Goal: Information Seeking & Learning: Check status

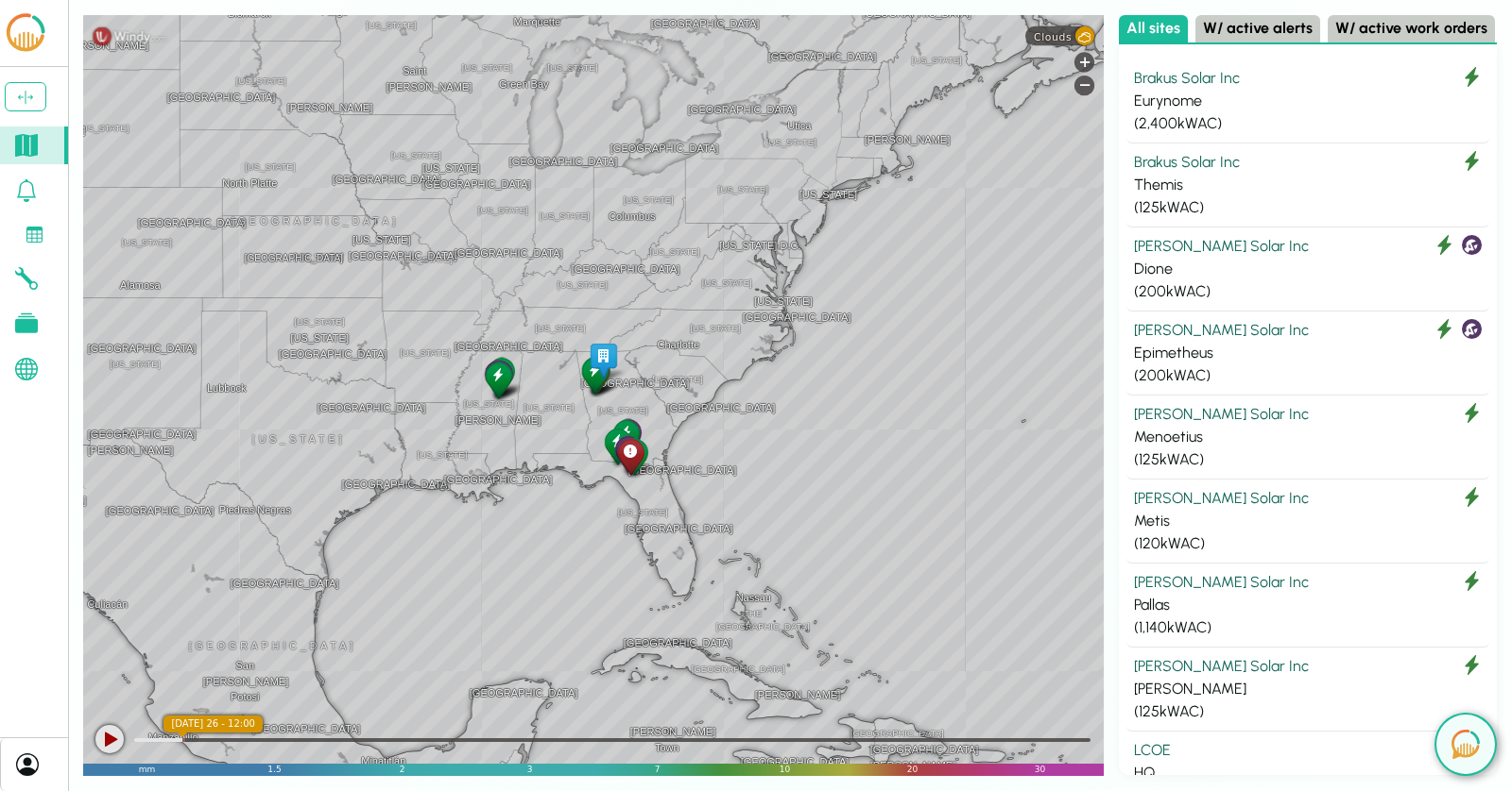
drag, startPoint x: 893, startPoint y: 443, endPoint x: 537, endPoint y: 443, distance: 356.0
click at [537, 443] on div "[GEOGRAPHIC_DATA] [GEOGRAPHIC_DATA] [GEOGRAPHIC_DATA] [US_STATE] [US_STATE] [GE…" at bounding box center [594, 396] width 1021 height 761
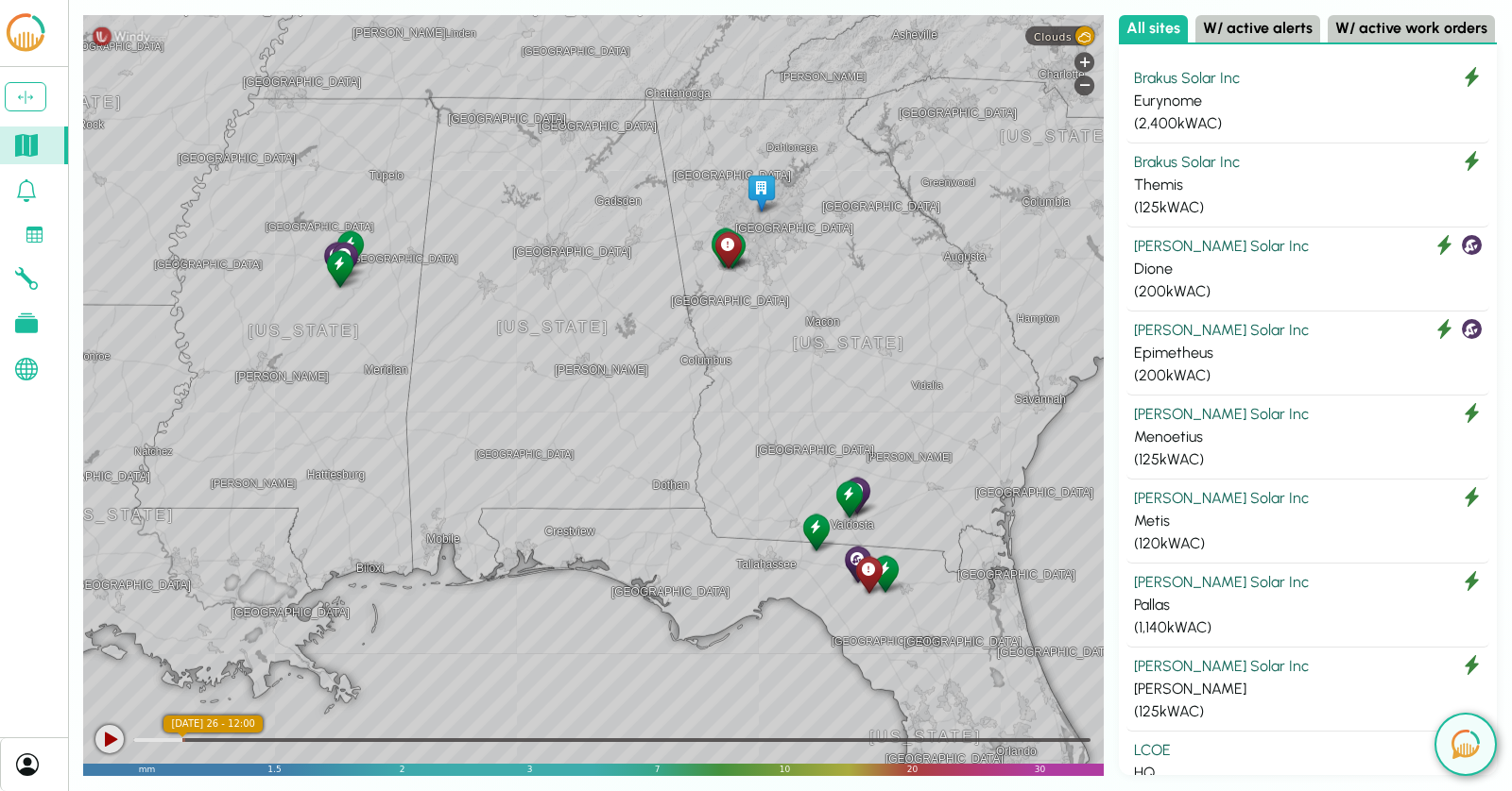
drag, startPoint x: 815, startPoint y: 376, endPoint x: 837, endPoint y: 340, distance: 42.2
click at [837, 340] on div "[GEOGRAPHIC_DATA] [GEOGRAPHIC_DATA] [GEOGRAPHIC_DATA] [US_STATE] [GEOGRAPHIC_DA…" at bounding box center [594, 396] width 1021 height 761
click at [1419, 25] on button "W/ active work orders" at bounding box center [1411, 29] width 167 height 28
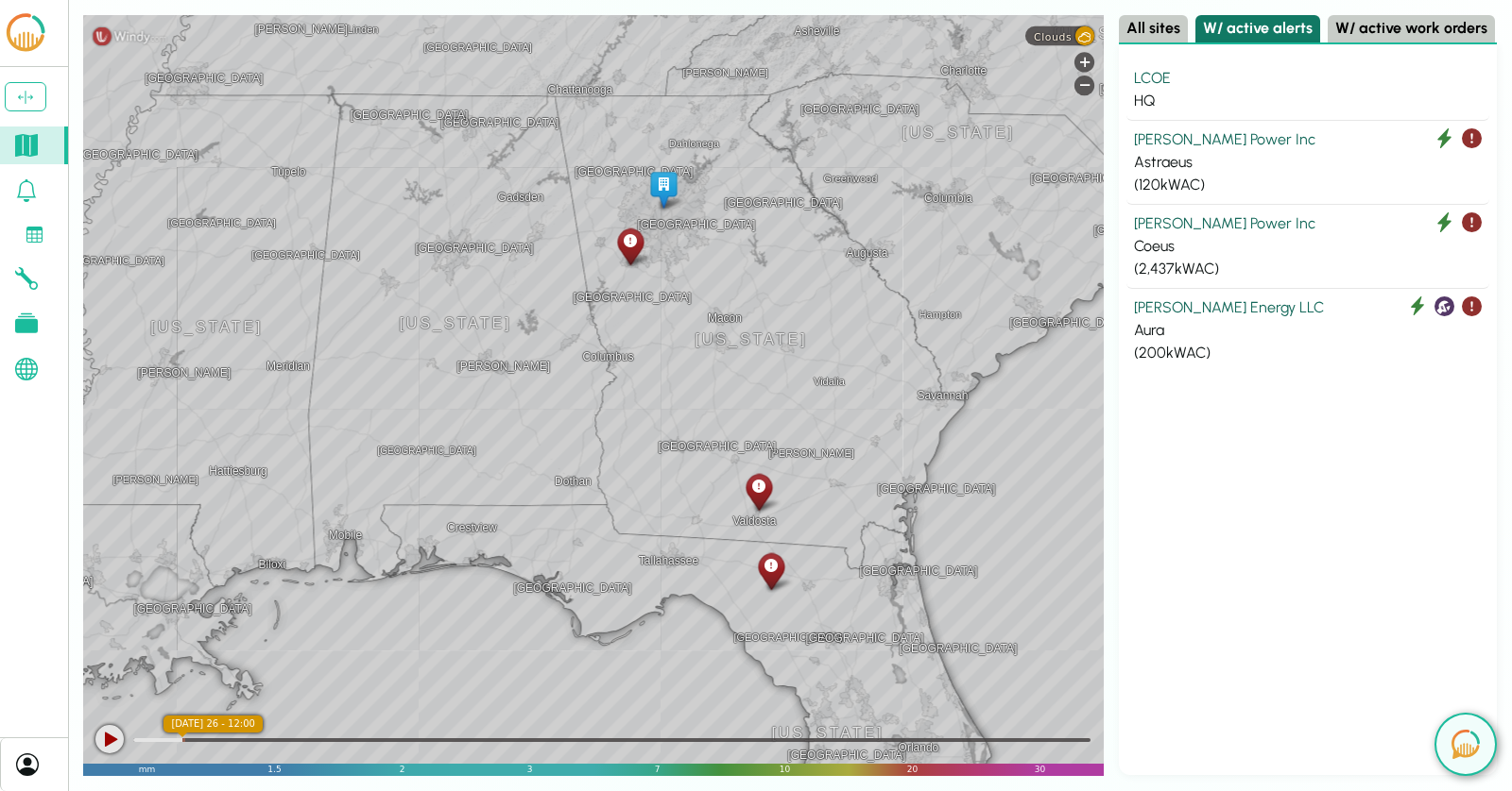
click at [1256, 27] on button "W/ active alerts" at bounding box center [1258, 29] width 125 height 28
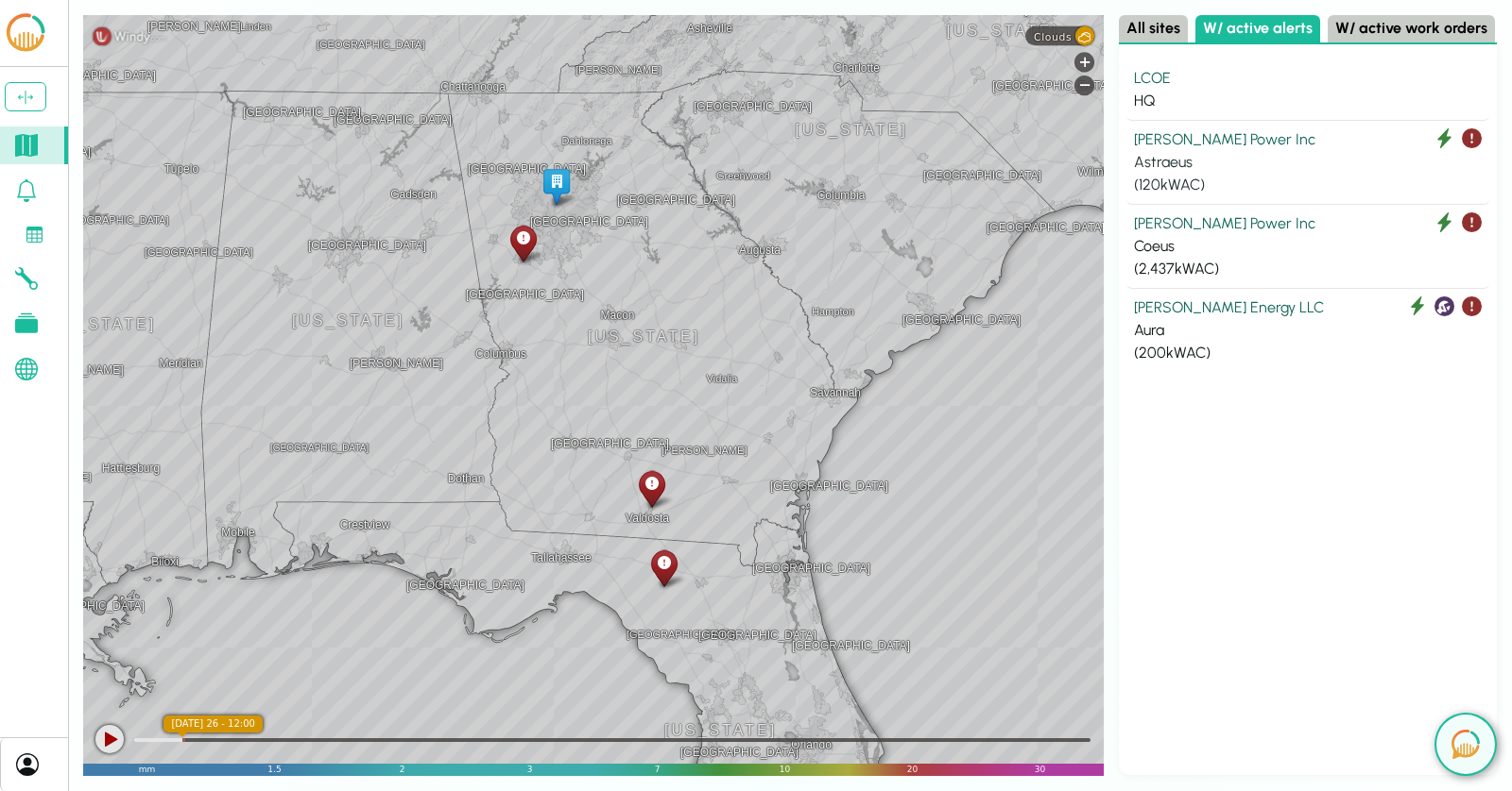
click at [1291, 174] on div "( 120 kWAC)" at bounding box center [1308, 185] width 347 height 23
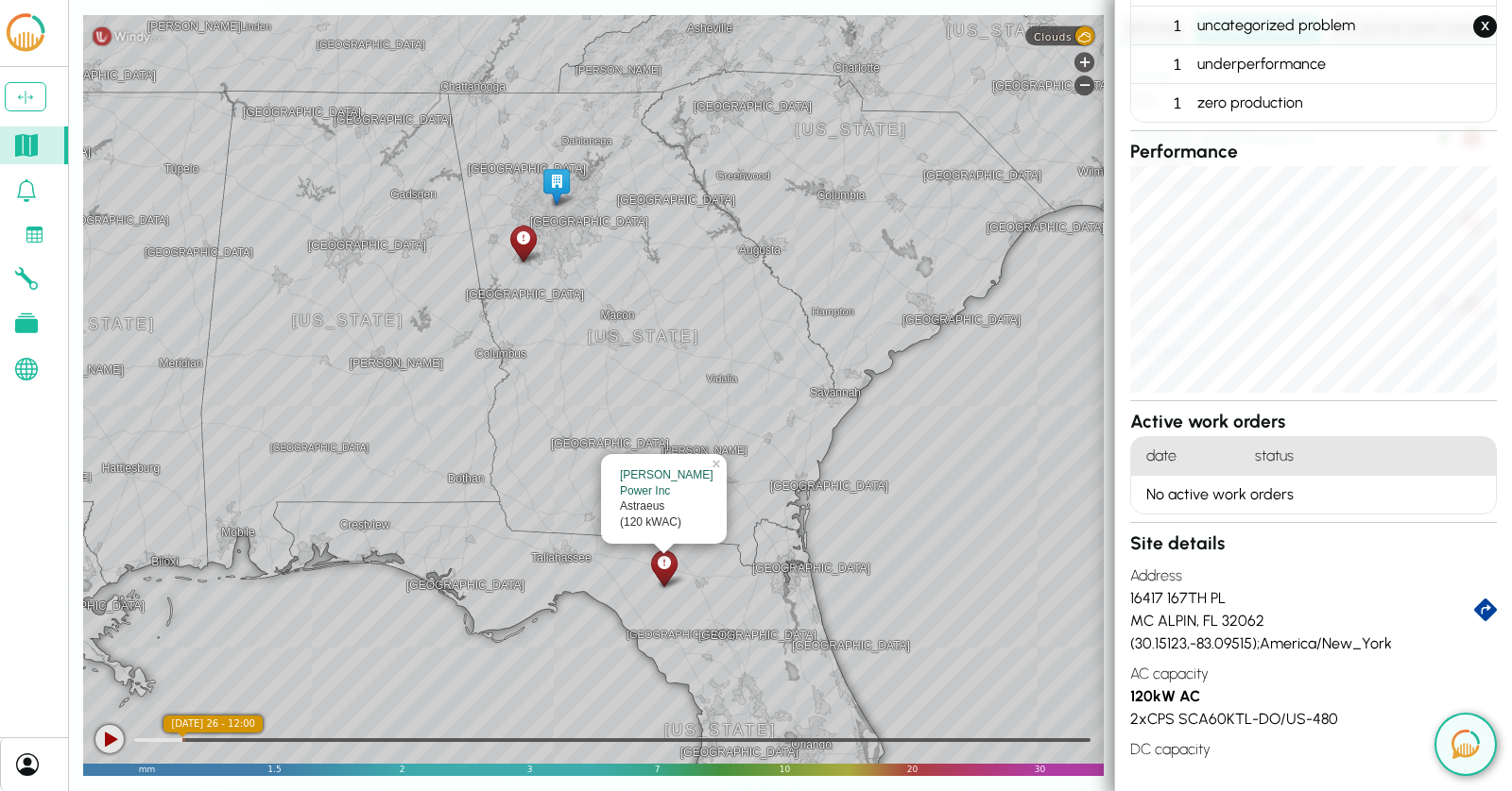
scroll to position [408, 0]
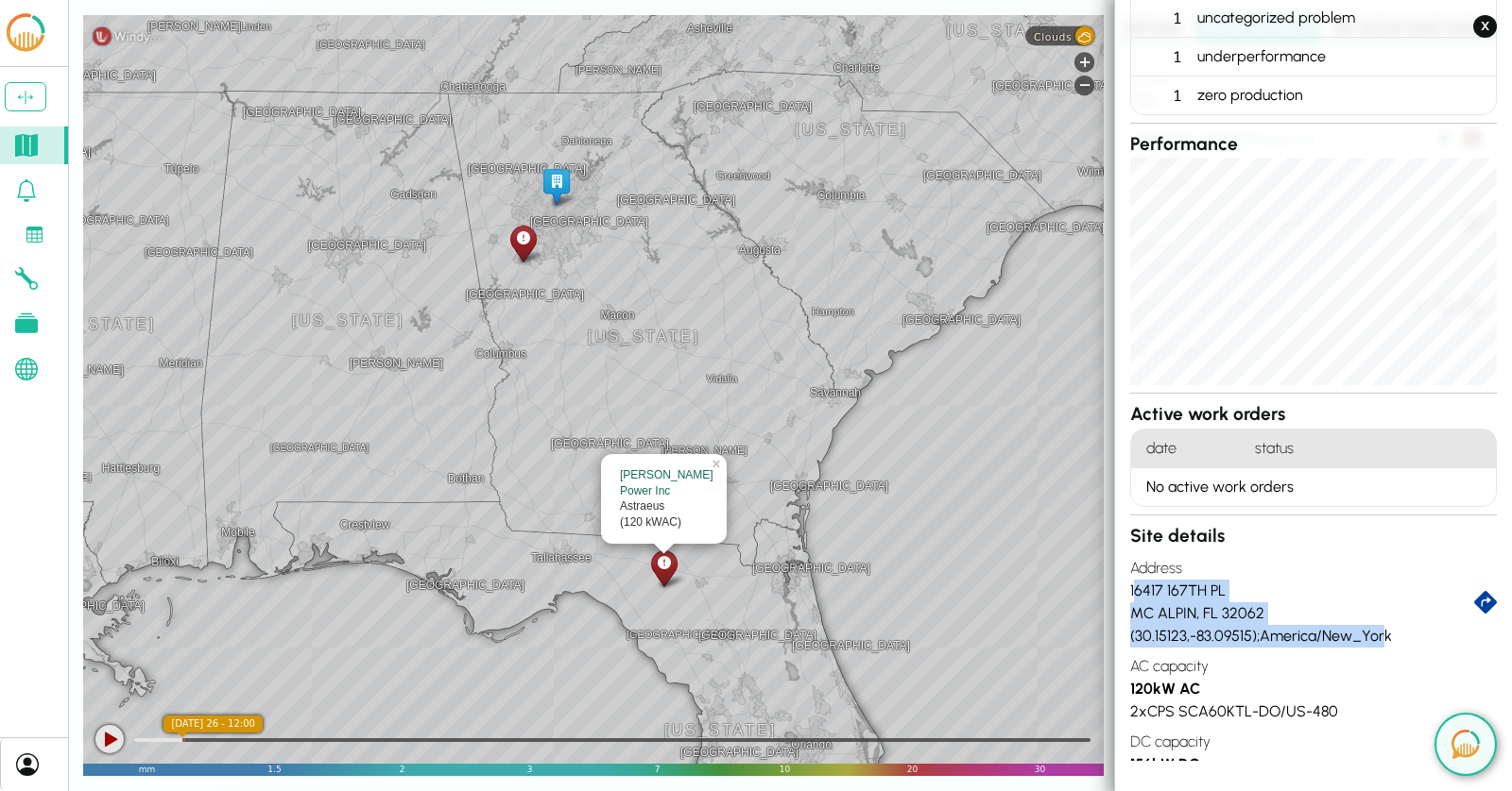
drag, startPoint x: 1390, startPoint y: 624, endPoint x: 1133, endPoint y: 578, distance: 261.1
click at [1133, 578] on div "Site details Address [STREET_ADDRESS][PERSON_NAME] ( 30.15123 , -83.09515 ); [G…" at bounding box center [1313, 662] width 366 height 277
click at [1147, 584] on div "[STREET_ADDRESS][PERSON_NAME]" at bounding box center [1302, 602] width 343 height 45
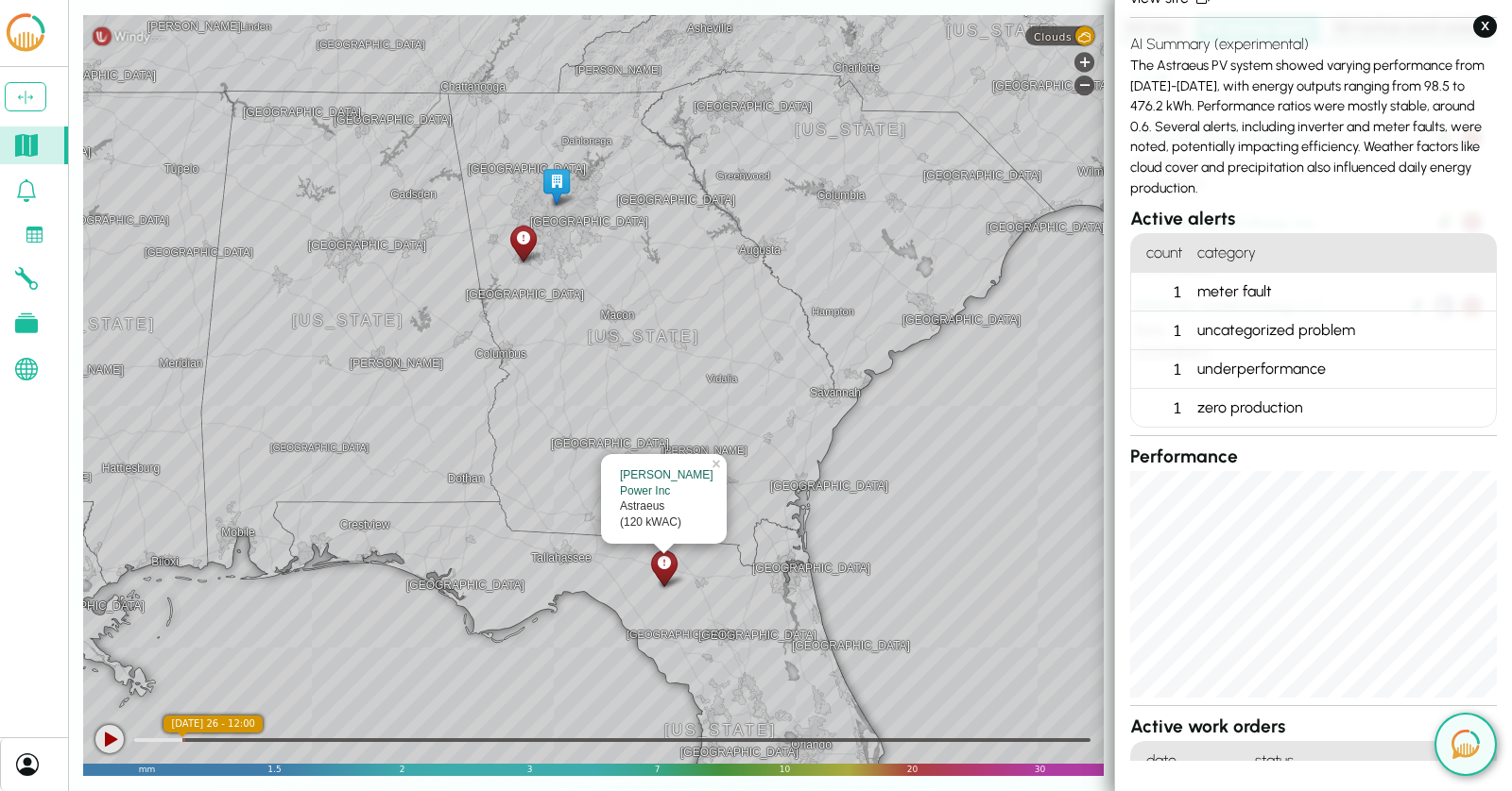
scroll to position [0, 0]
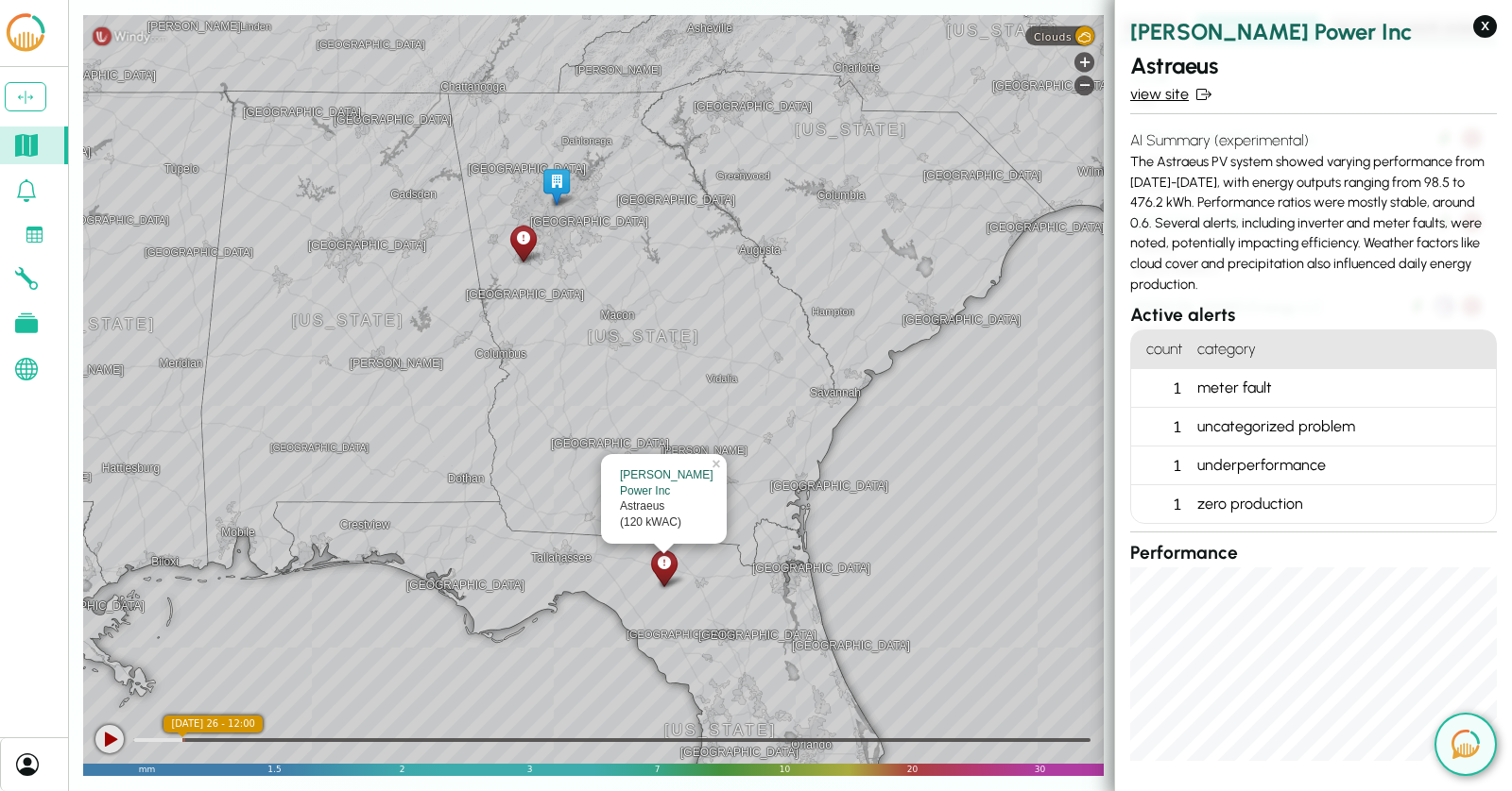
click at [1184, 100] on link "view site" at bounding box center [1313, 95] width 366 height 23
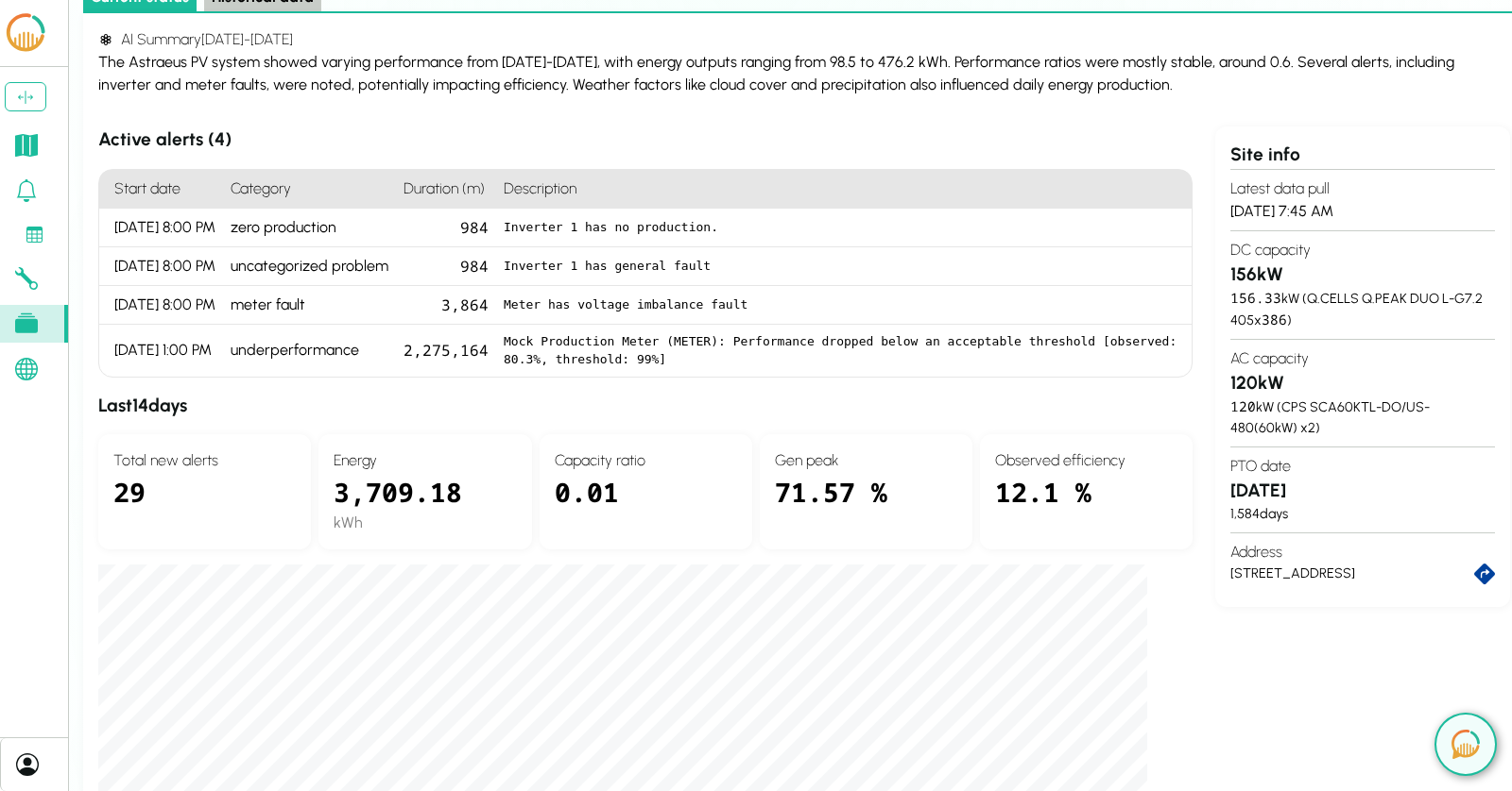
scroll to position [121, 0]
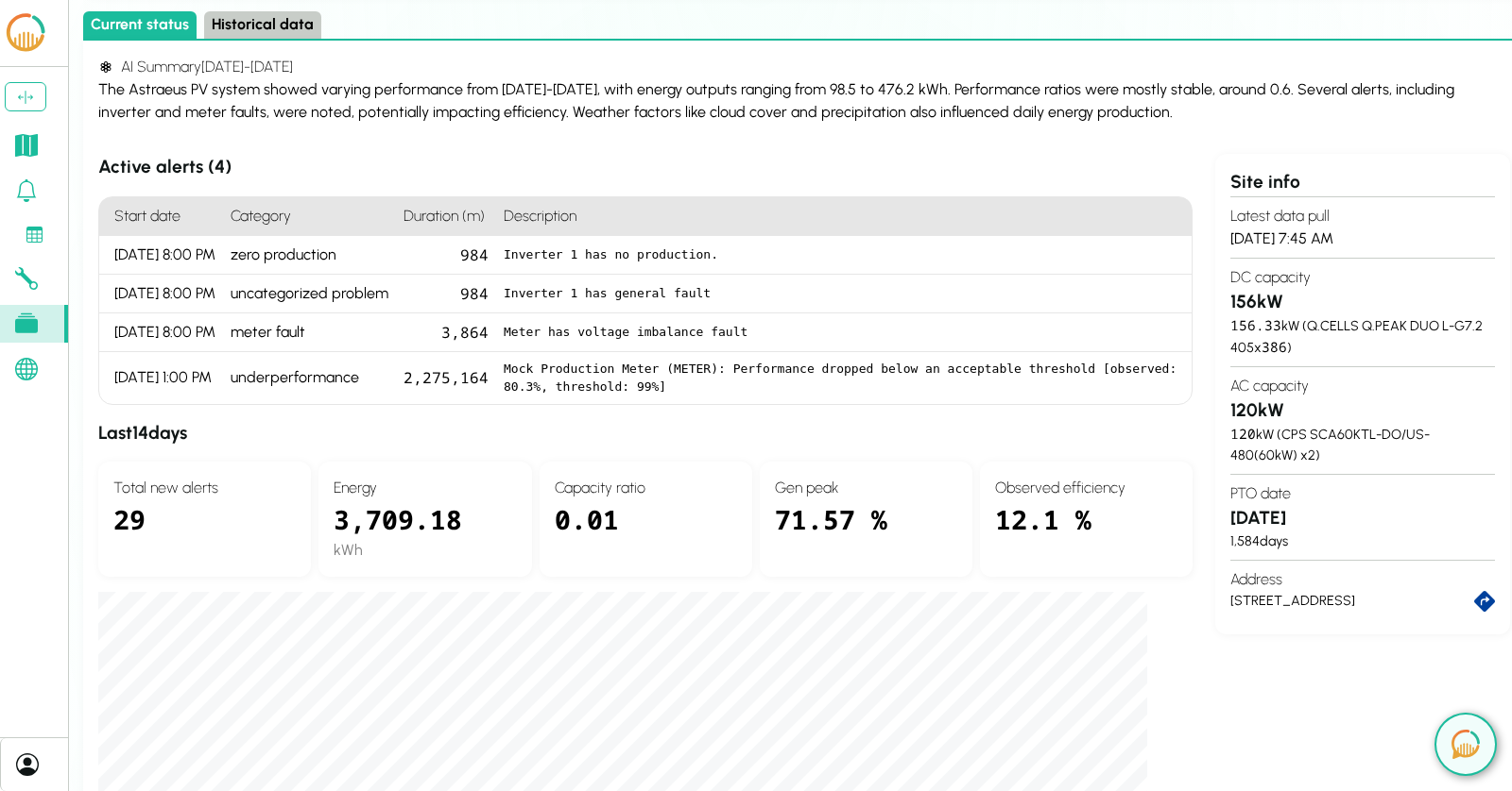
click at [249, 28] on button "Historical data" at bounding box center [263, 25] width 117 height 28
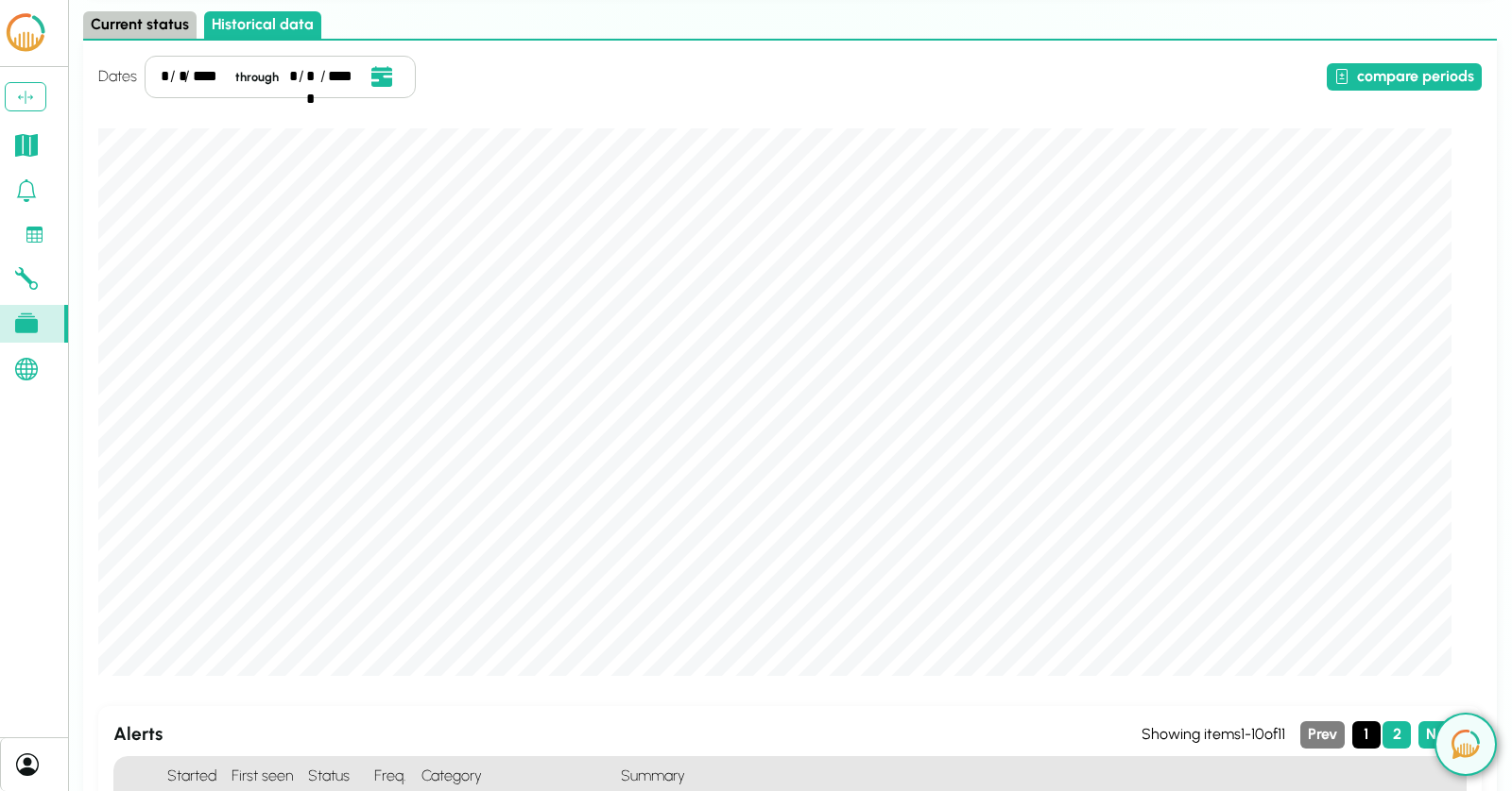
scroll to position [0, 0]
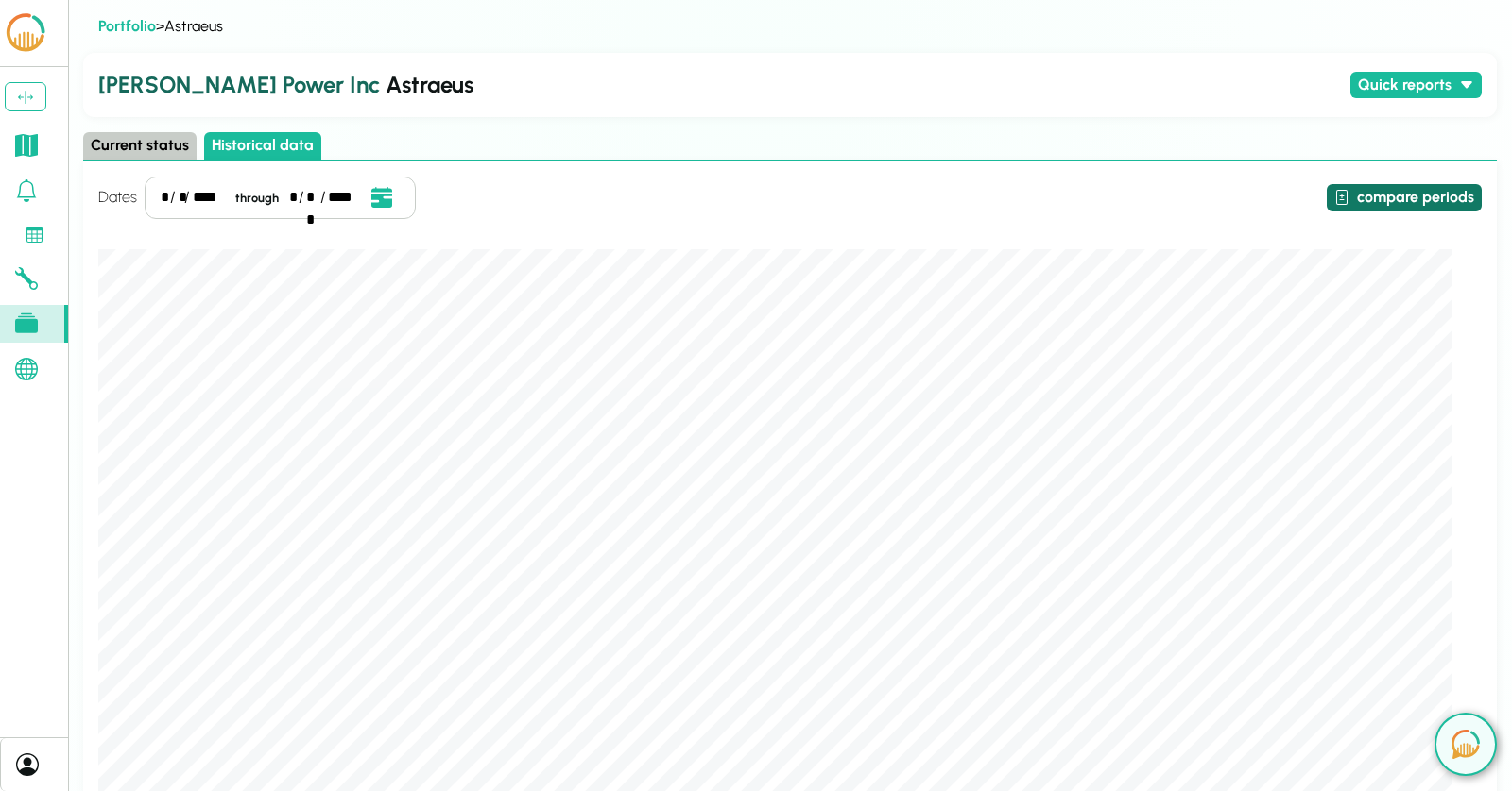
click at [1380, 199] on button "compare periods" at bounding box center [1404, 198] width 154 height 28
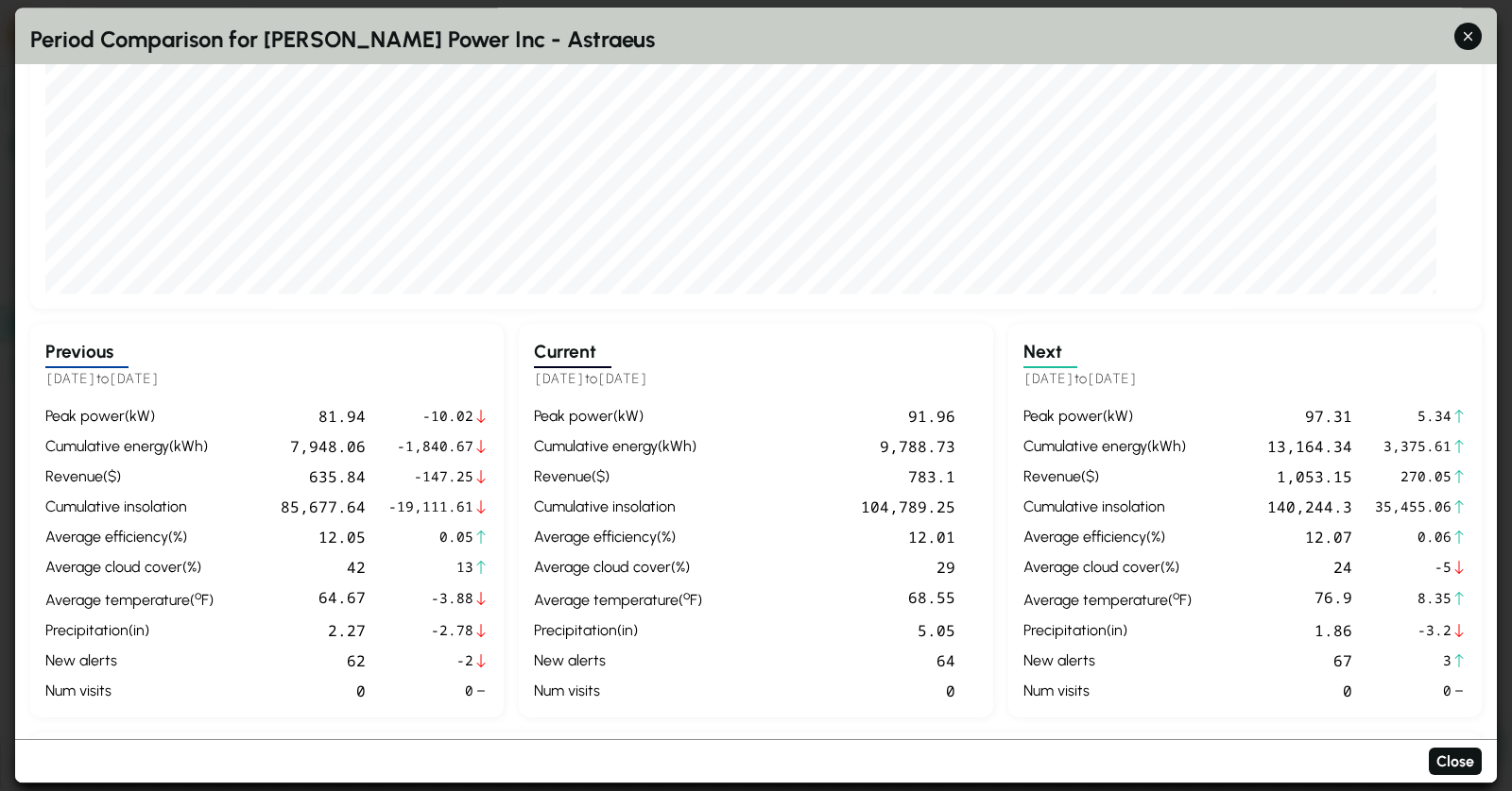
scroll to position [437, 0]
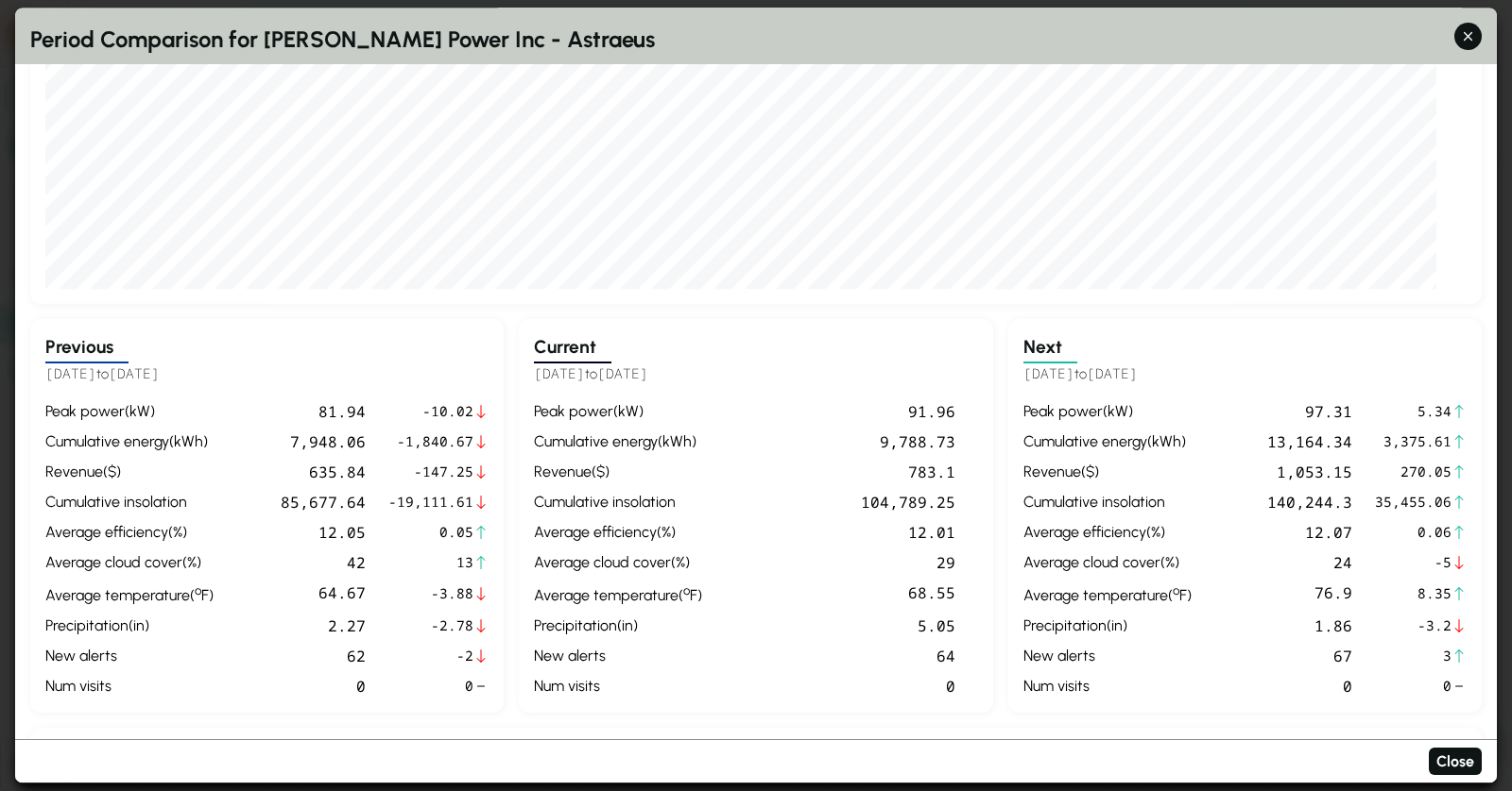
drag, startPoint x: 595, startPoint y: 376, endPoint x: 817, endPoint y: 376, distance: 222.0
click at [817, 376] on h5 "[DATE] to [DATE]" at bounding box center [755, 374] width 443 height 22
drag, startPoint x: 1047, startPoint y: 369, endPoint x: 1185, endPoint y: 387, distance: 139.2
click at [1185, 387] on div "Next [DATE] to [DATE] peak power ( kW ) 97.31 5.34 cumulative energy ( kWh ) 13…" at bounding box center [1244, 517] width 473 height 394
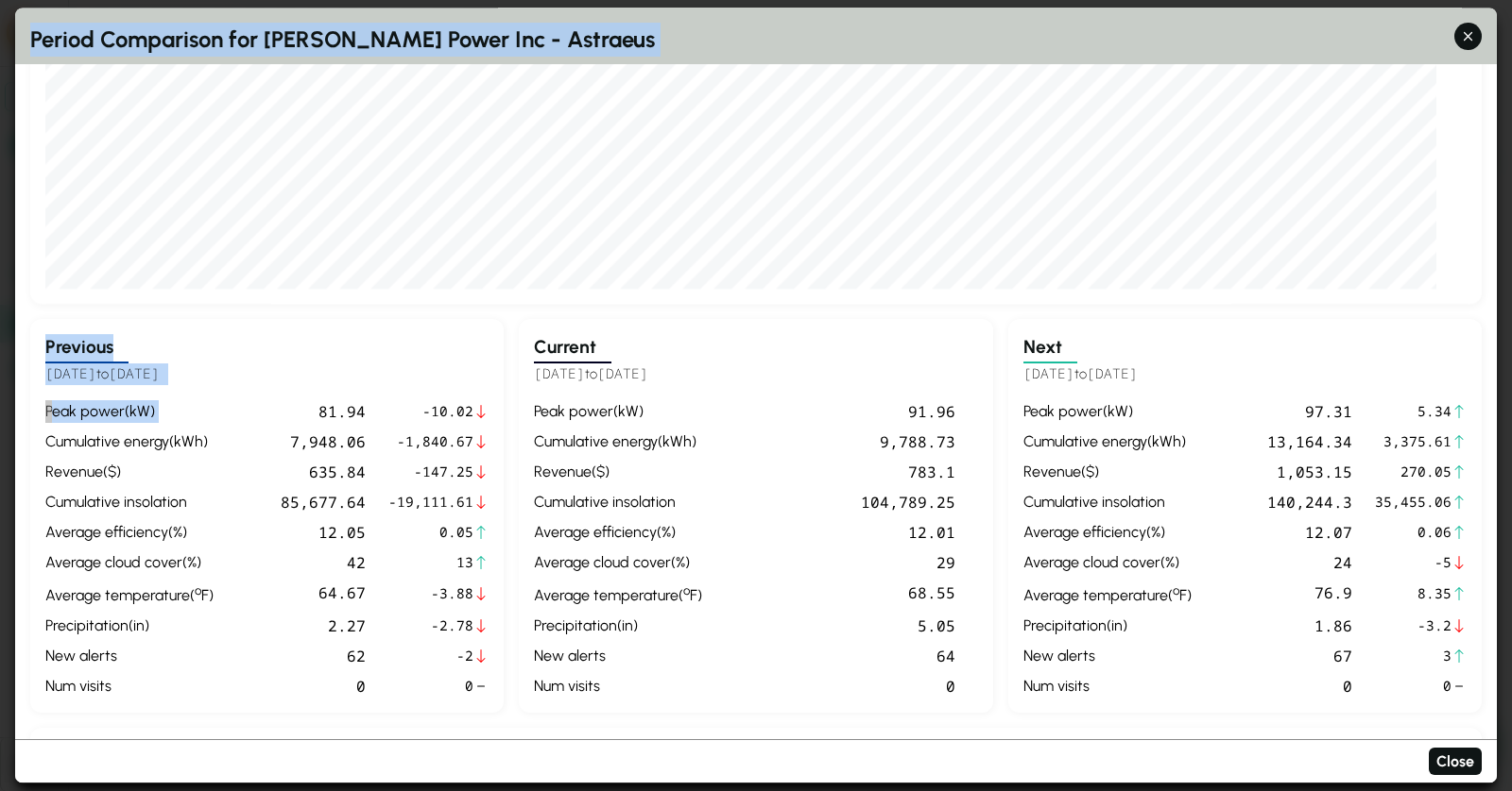
drag, startPoint x: 35, startPoint y: 384, endPoint x: -21, endPoint y: 384, distance: 56.0
click at [0, 384] on html "Logout [PERSON_NAME][DOMAIN_NAME][EMAIL_ADDRESS][DOMAIN_NAME] Portfolio > Astra…" at bounding box center [756, 761] width 1512 height 1523
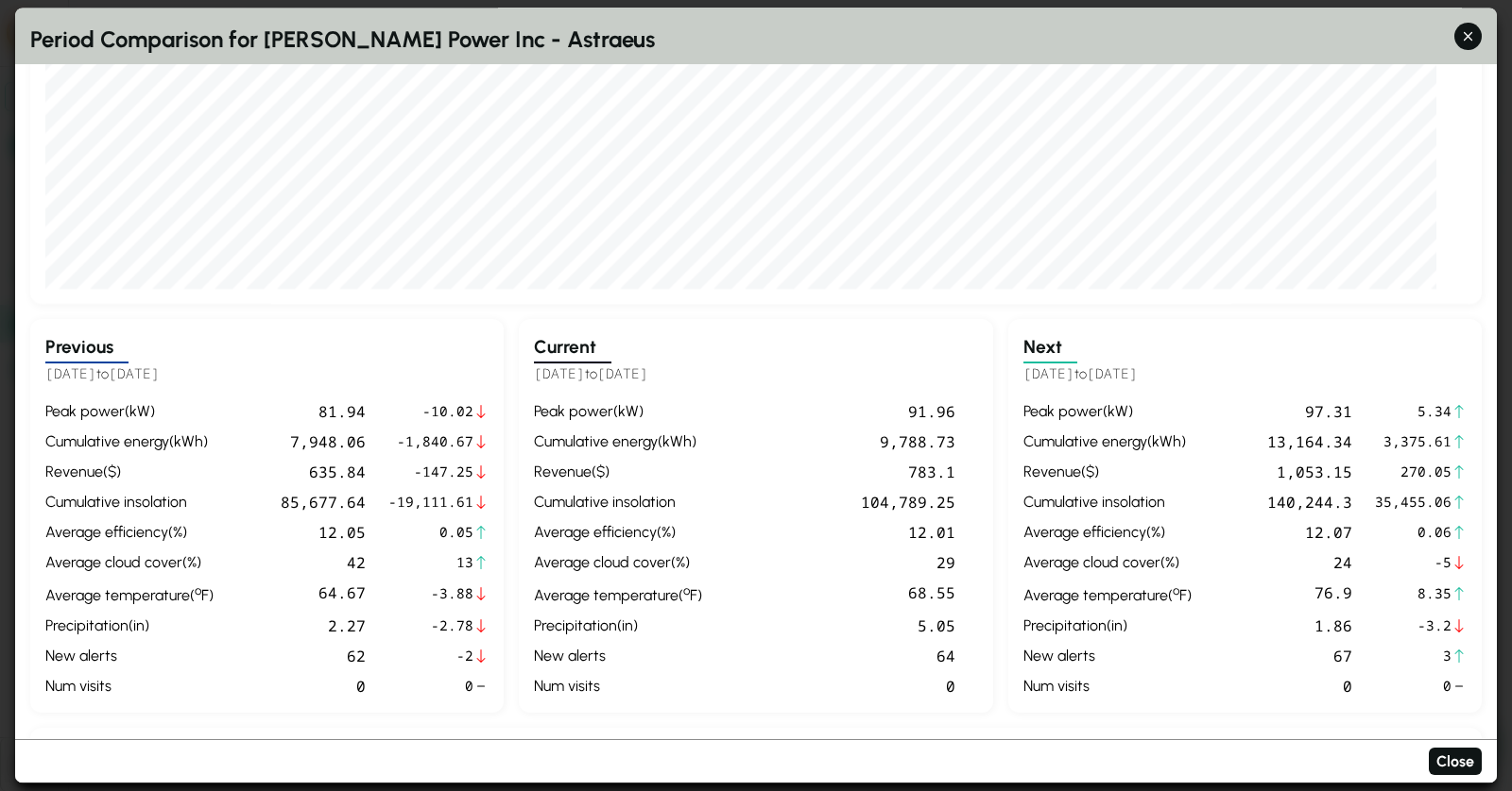
click at [204, 430] on div "cumulative energy ( kWh )" at bounding box center [129, 442] width 168 height 23
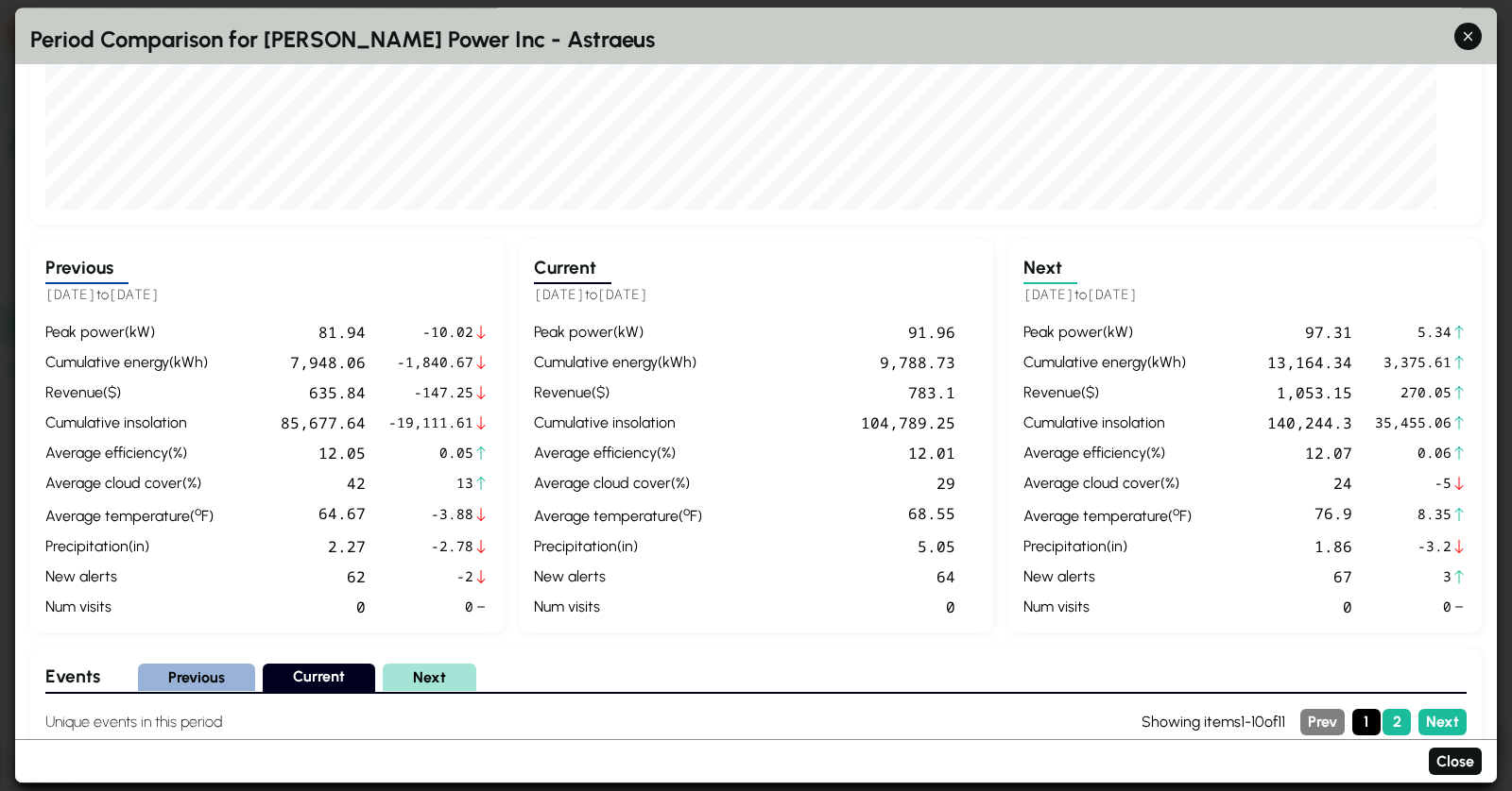
scroll to position [518, 0]
drag, startPoint x: 486, startPoint y: 476, endPoint x: 278, endPoint y: 473, distance: 208.0
click at [278, 473] on div "peak power ( kW ) 81.94 -10.02 cumulative energy ( kWh ) 7,948.06 -1,840.67 rev…" at bounding box center [267, 469] width 443 height 297
drag, startPoint x: 474, startPoint y: 423, endPoint x: 341, endPoint y: 423, distance: 133.0
click at [341, 423] on div "peak power ( kW ) 81.94 -10.02 cumulative energy ( kWh ) 7,948.06 -1,840.67 rev…" at bounding box center [267, 469] width 443 height 297
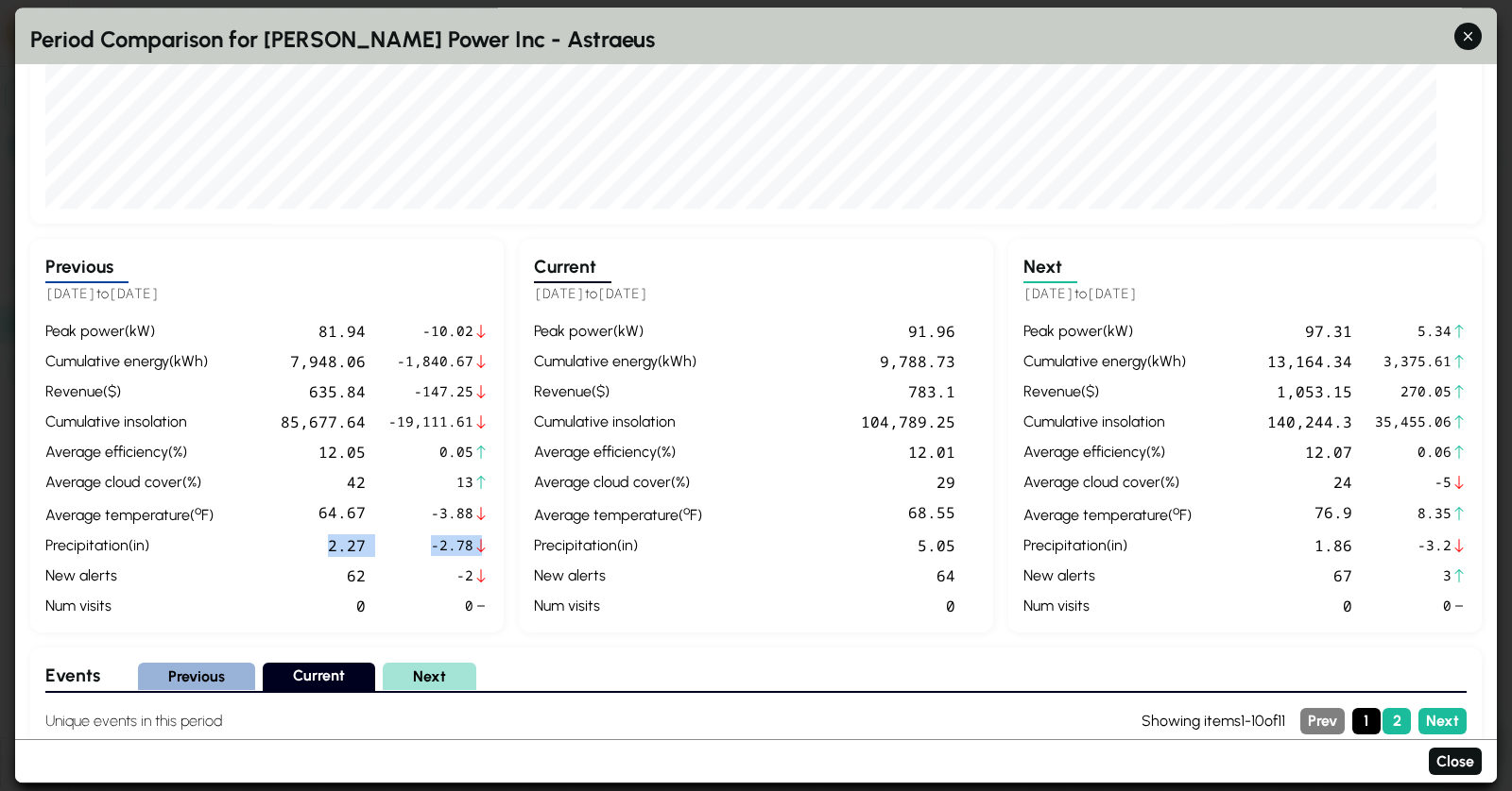
drag, startPoint x: 485, startPoint y: 546, endPoint x: 293, endPoint y: 546, distance: 192.0
click at [293, 546] on div "peak power ( kW ) 81.94 -10.02 cumulative energy ( kWh ) 7,948.06 -1,840.67 rev…" at bounding box center [267, 469] width 443 height 297
drag, startPoint x: 461, startPoint y: 478, endPoint x: 257, endPoint y: 478, distance: 204.0
click at [257, 478] on div "peak power ( kW ) 81.94 -10.02 cumulative energy ( kWh ) 7,948.06 -1,840.67 rev…" at bounding box center [267, 469] width 443 height 297
click at [594, 474] on div "average cloud cover ( % )" at bounding box center [617, 482] width 168 height 23
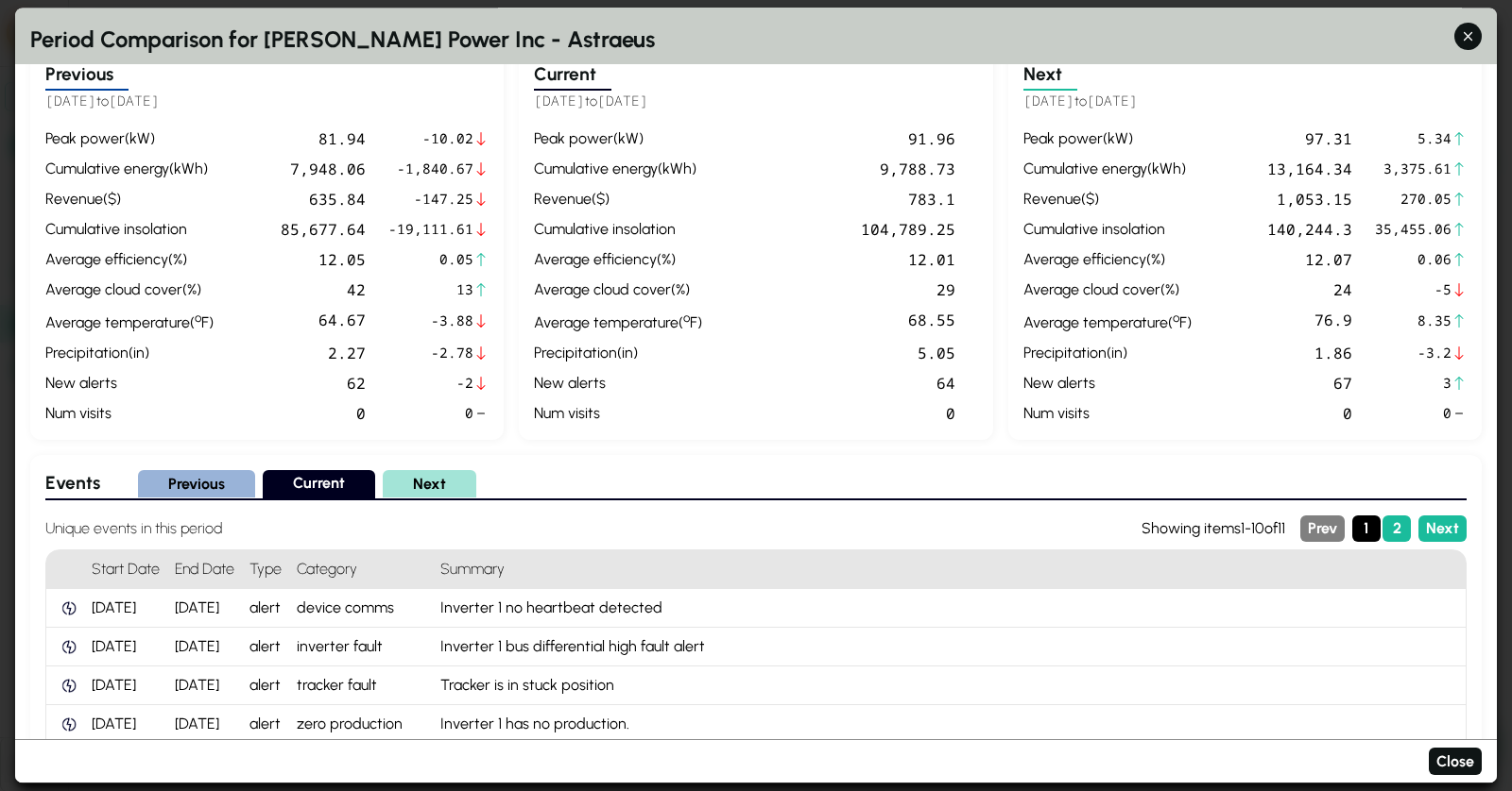
scroll to position [705, 0]
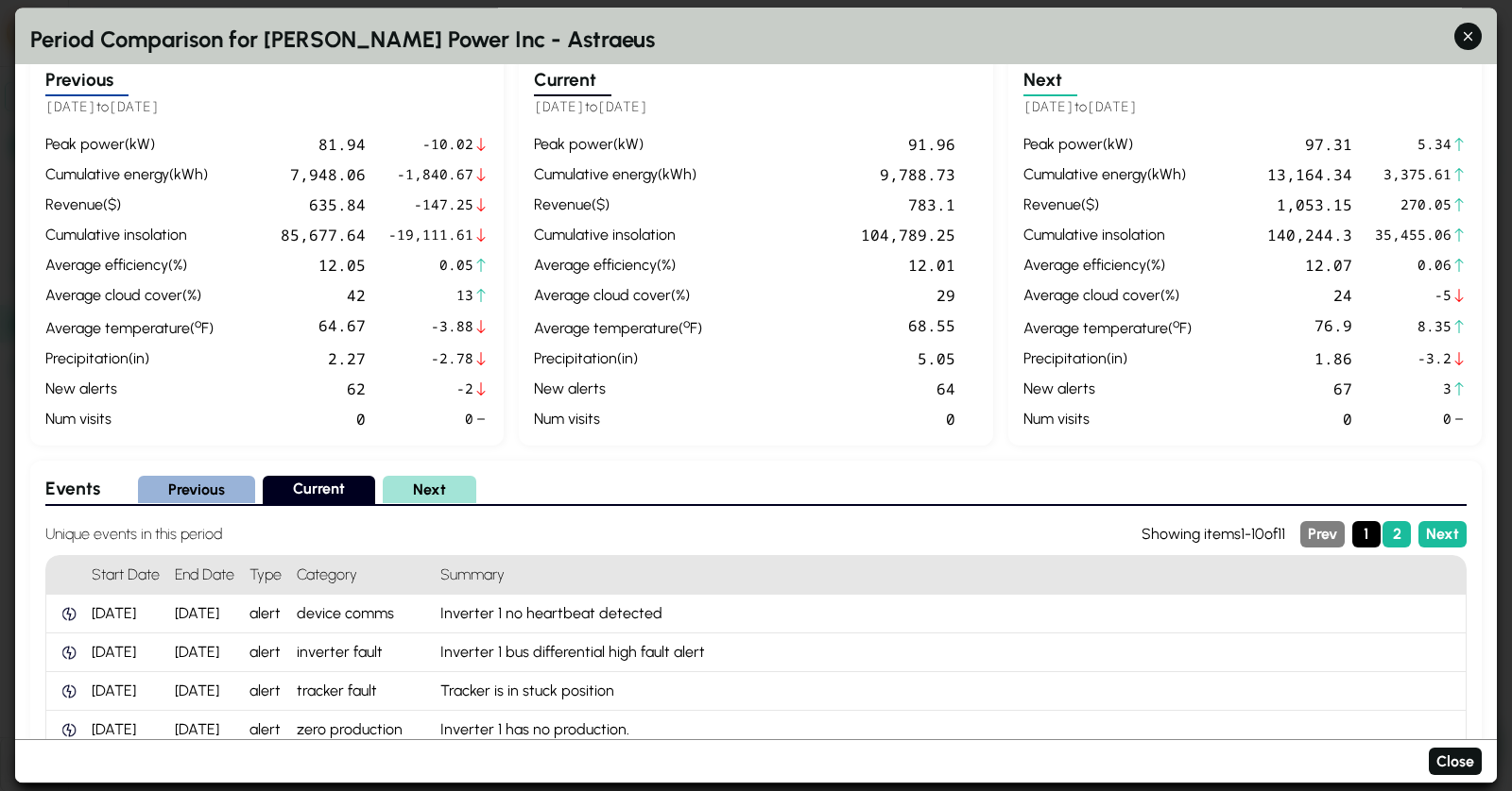
click at [685, 418] on div "num visits" at bounding box center [617, 419] width 168 height 23
click at [1472, 38] on icon "button" at bounding box center [1467, 36] width 20 height 20
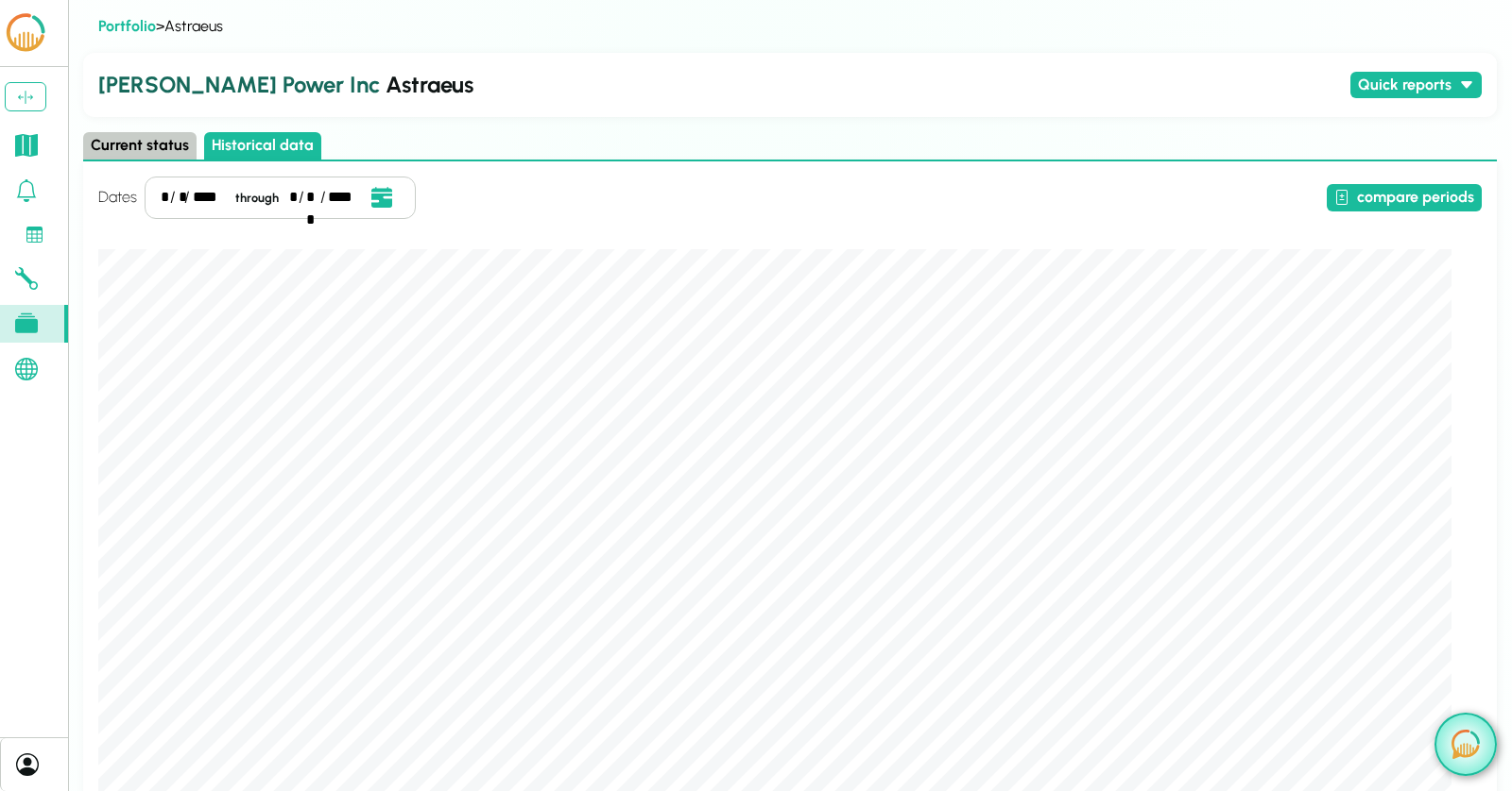
click at [1457, 754] on img at bounding box center [1466, 744] width 29 height 30
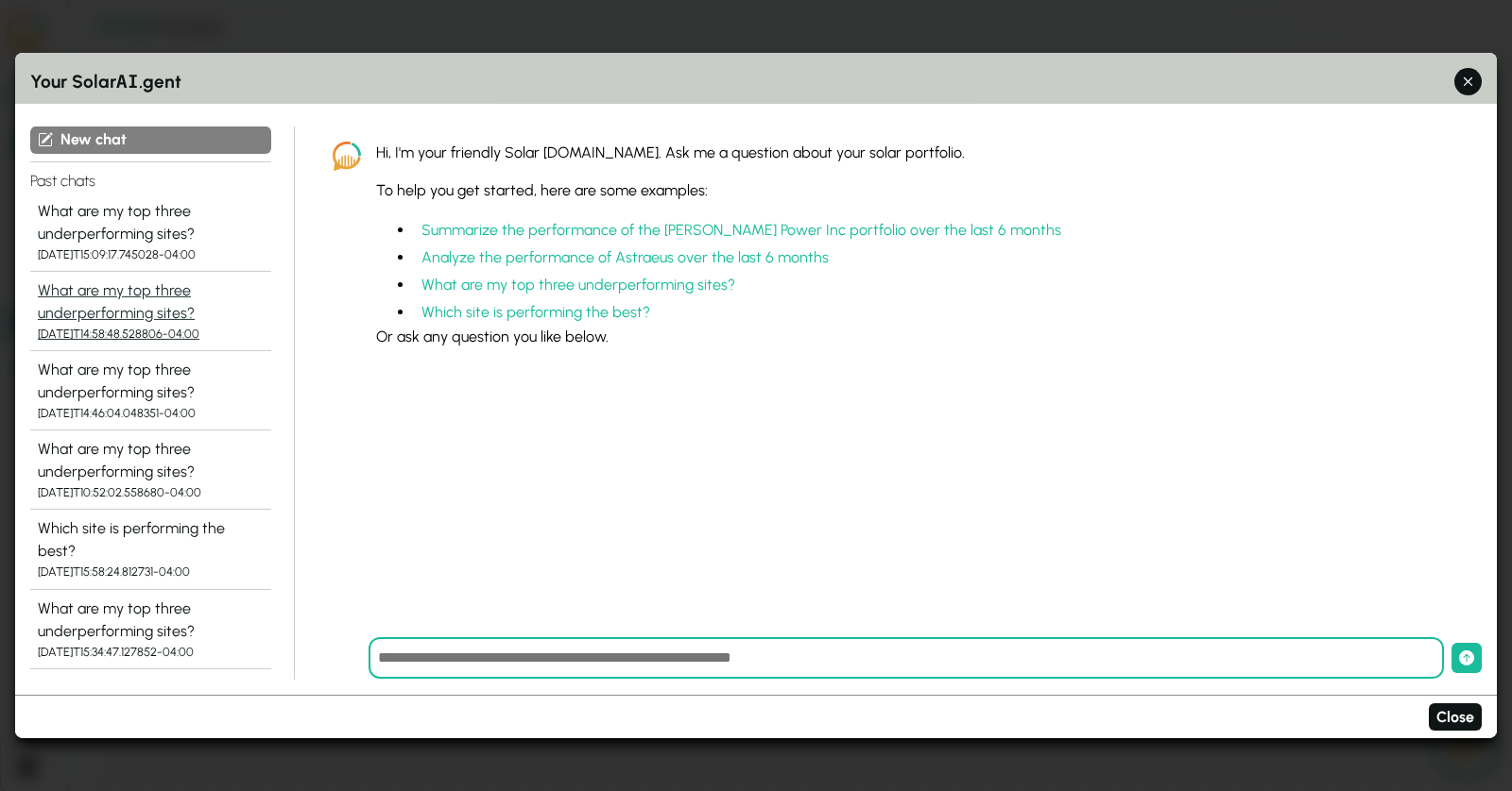
click at [174, 297] on div "What are my top three underperforming sites?" at bounding box center [150, 301] width 225 height 45
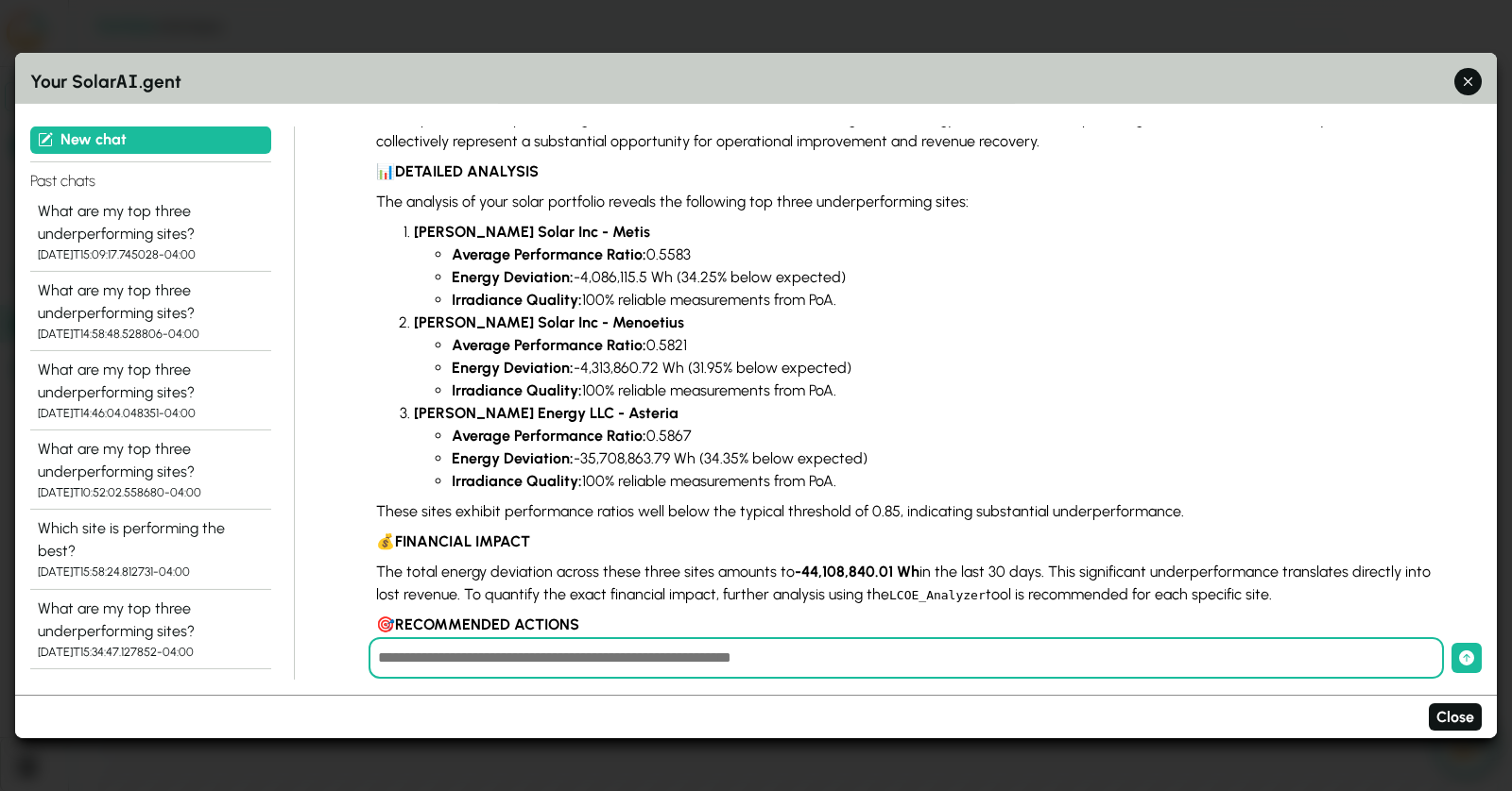
scroll to position [174, 0]
